Goal: Transaction & Acquisition: Subscribe to service/newsletter

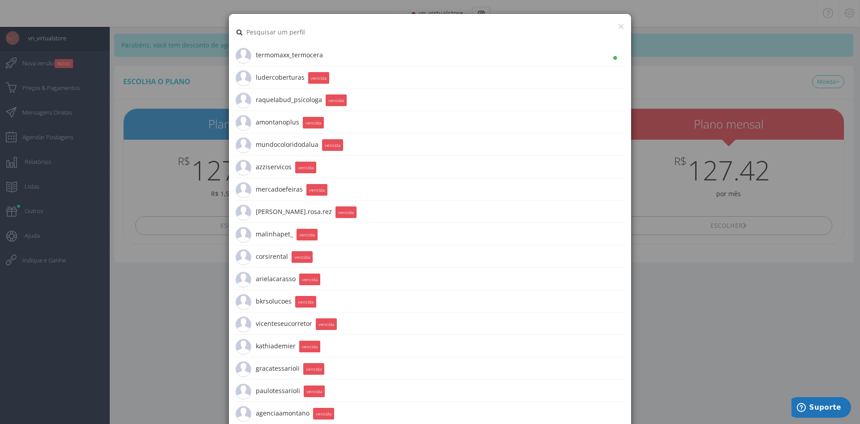
click at [274, 78] on span "ludercoberturas 1.5K Seguidores" at bounding box center [270, 77] width 69 height 22
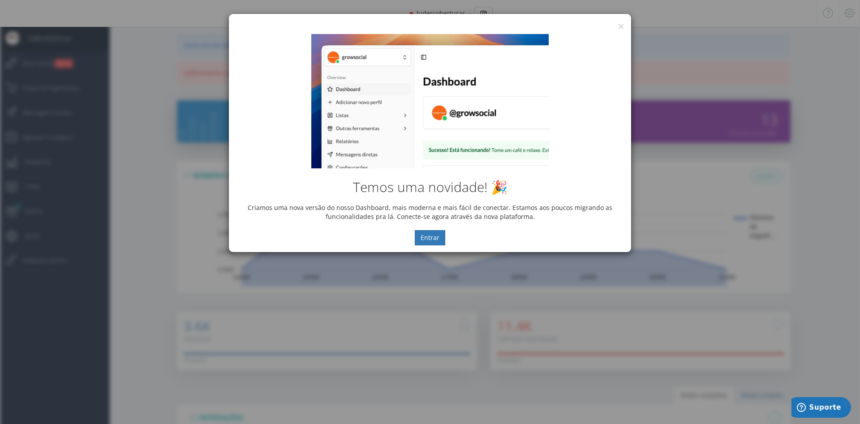
click at [625, 25] on div "× IG Grow Social" at bounding box center [430, 20] width 402 height 13
click at [623, 26] on button "×" at bounding box center [621, 26] width 7 height 12
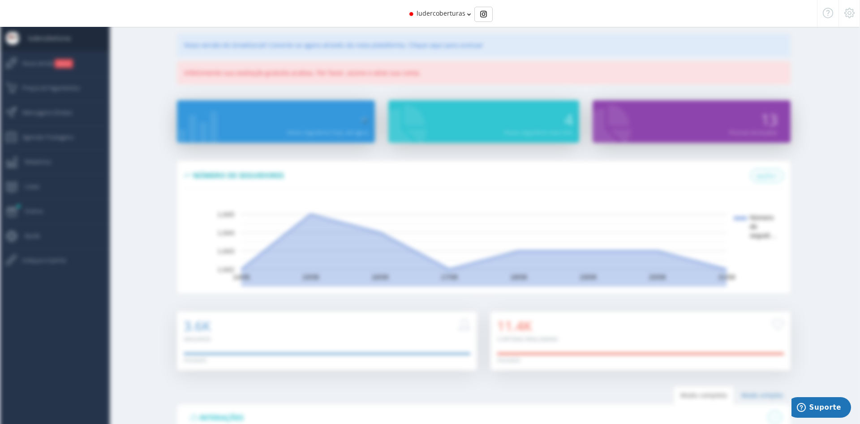
click at [460, 17] on span "ludercoberturas" at bounding box center [441, 13] width 49 height 9
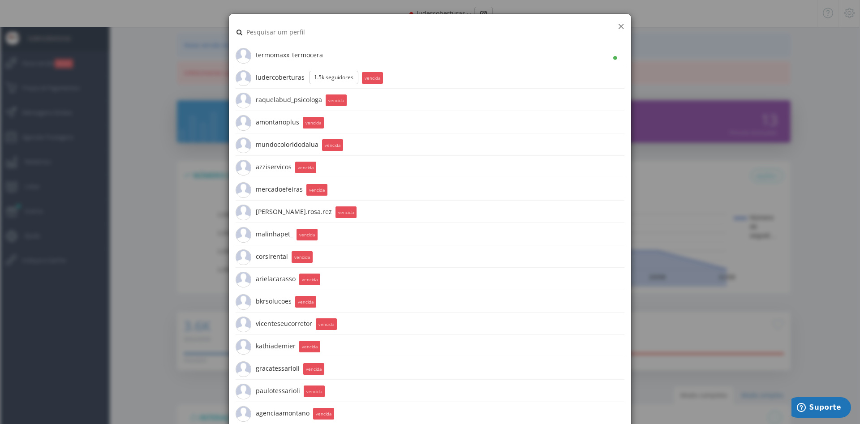
drag, startPoint x: 620, startPoint y: 23, endPoint x: 283, endPoint y: 57, distance: 338.6
click at [283, 57] on div "× termomaxx_termocera 1.5K Seguidores ludercoberturas 1.5K Seguidores vencida r…" at bounding box center [430, 379] width 402 height 731
click at [274, 77] on span "ludercoberturas 1.5K Seguidores" at bounding box center [297, 77] width 123 height 22
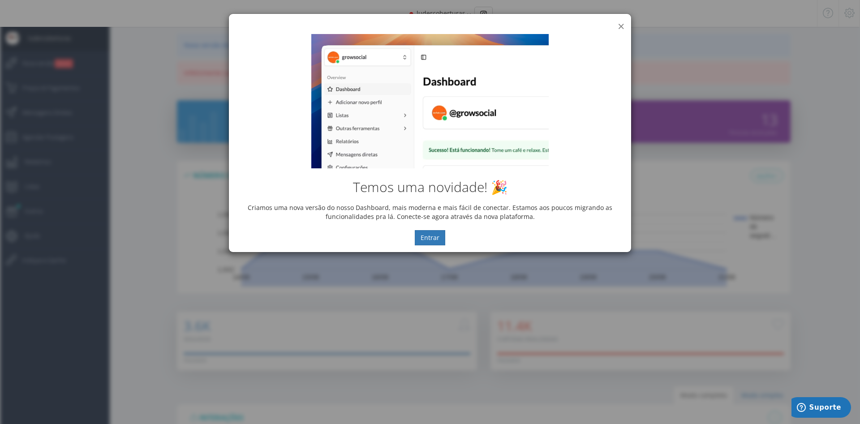
click at [620, 25] on button "×" at bounding box center [621, 26] width 7 height 12
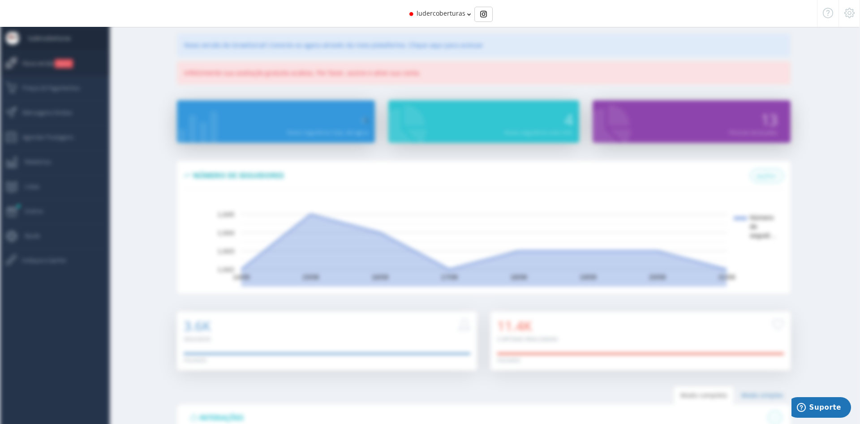
click at [81, 63] on link "Nova versão NOVO" at bounding box center [55, 64] width 110 height 25
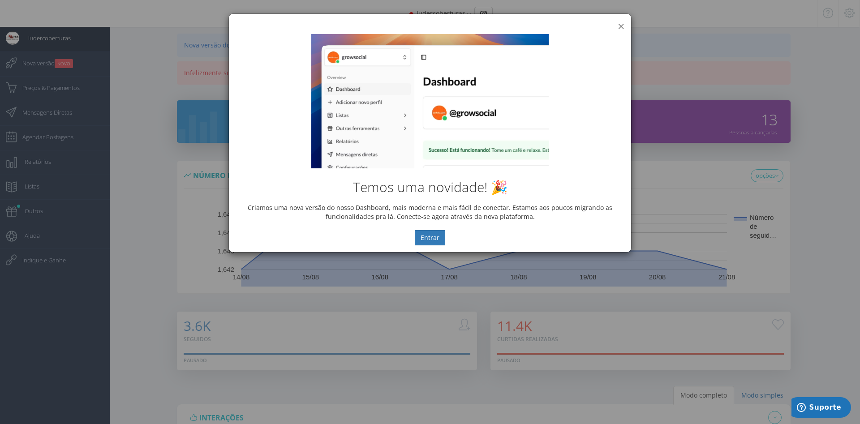
click at [620, 27] on button "×" at bounding box center [621, 26] width 7 height 12
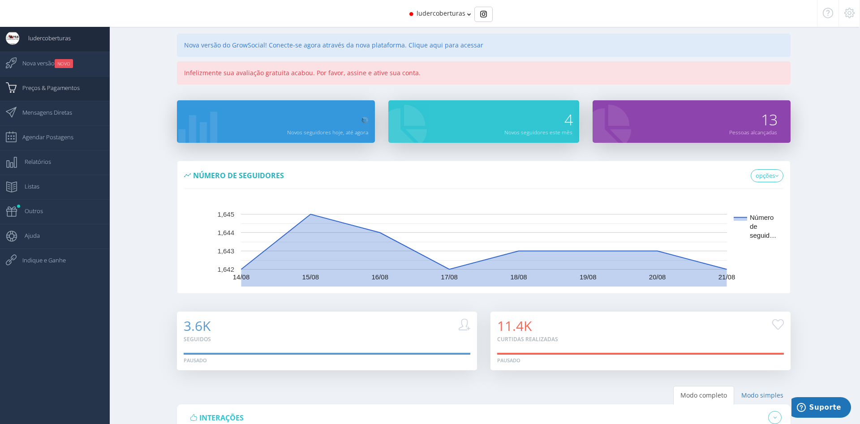
click at [68, 88] on span "Preços & Pagamentos" at bounding box center [46, 88] width 66 height 22
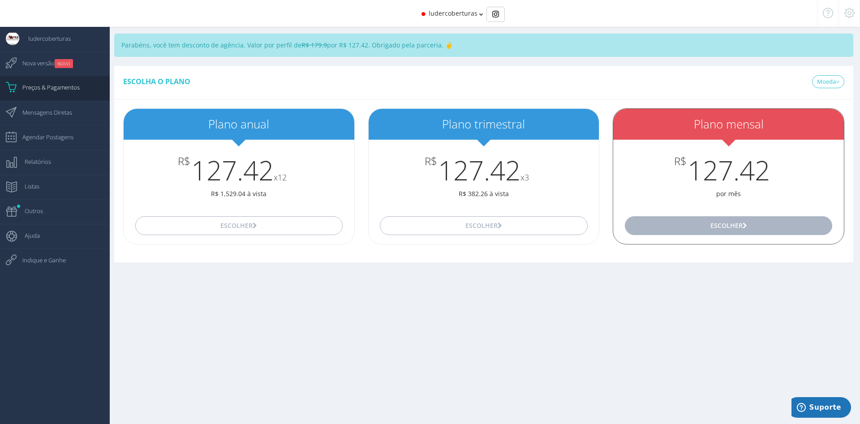
click at [681, 227] on button "Escolher" at bounding box center [728, 225] width 207 height 19
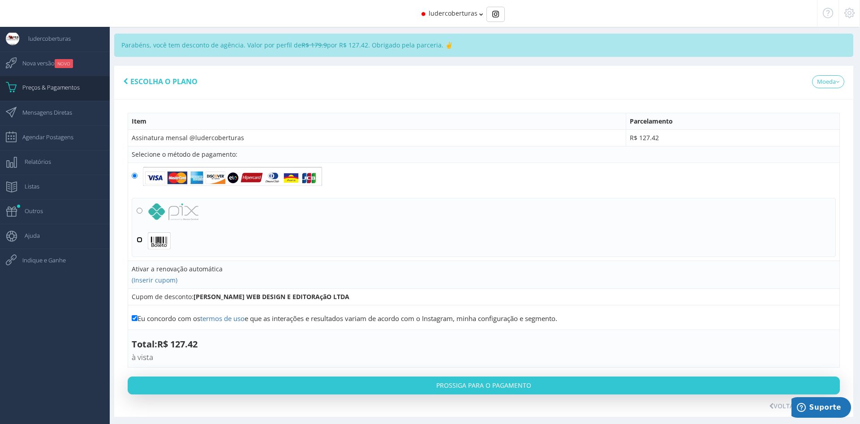
click at [141, 241] on input "radio" at bounding box center [140, 240] width 6 height 6
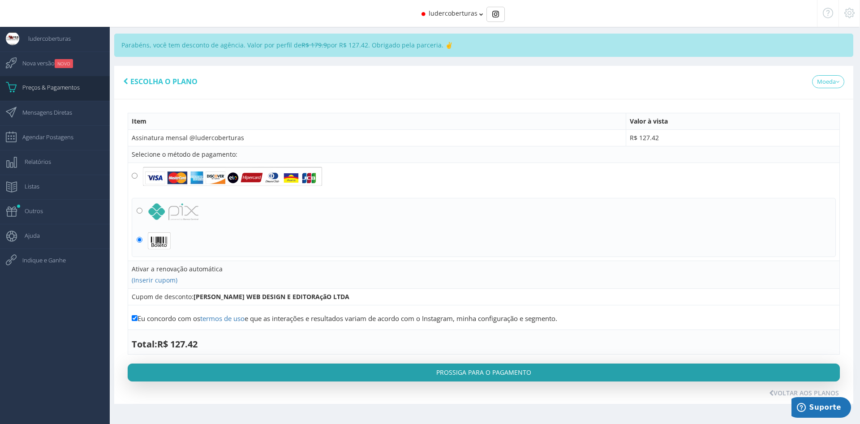
click at [269, 365] on button "Prossiga para o pagamento" at bounding box center [484, 373] width 712 height 18
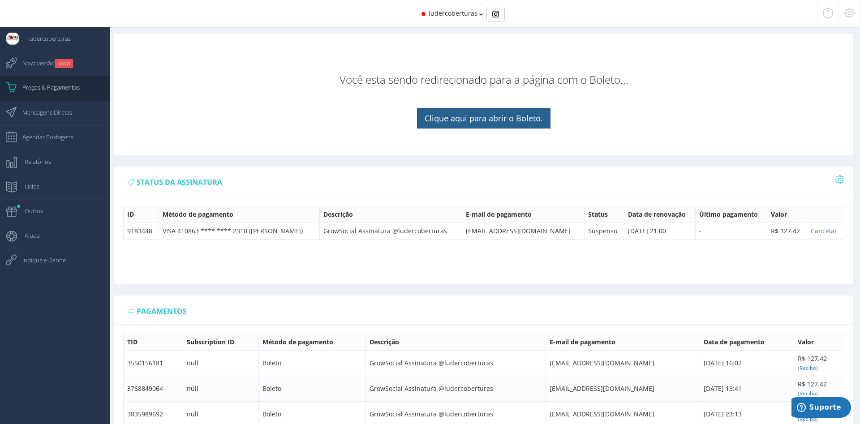
click at [467, 116] on link "Clique aqui para abrir o Boleto." at bounding box center [483, 118] width 133 height 21
